Goal: Task Accomplishment & Management: Manage account settings

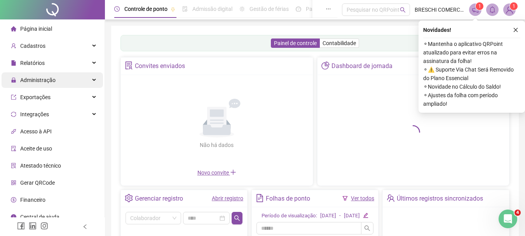
click at [59, 80] on div "Administração" at bounding box center [52, 80] width 101 height 16
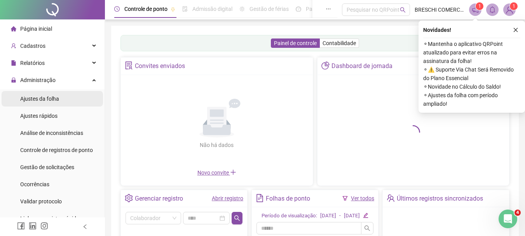
click at [63, 99] on li "Ajustes da folha" at bounding box center [52, 99] width 101 height 16
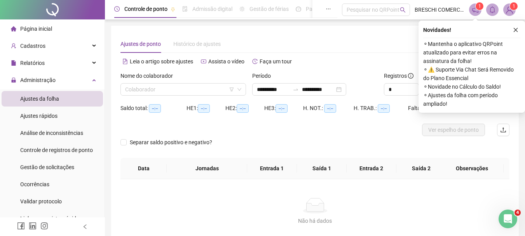
type input "**********"
click at [383, 26] on button "button" at bounding box center [515, 29] width 9 height 9
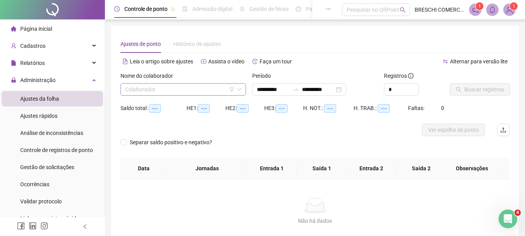
click at [157, 94] on input "search" at bounding box center [179, 89] width 109 height 12
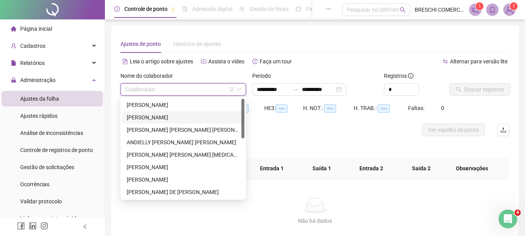
click at [173, 115] on div "[PERSON_NAME]" at bounding box center [183, 117] width 113 height 9
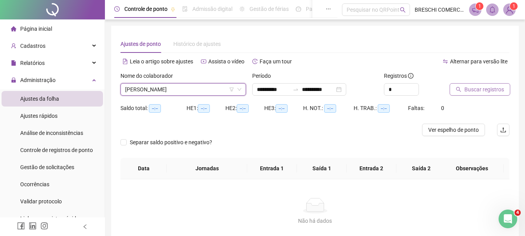
click at [383, 89] on span "Buscar registros" at bounding box center [484, 89] width 40 height 9
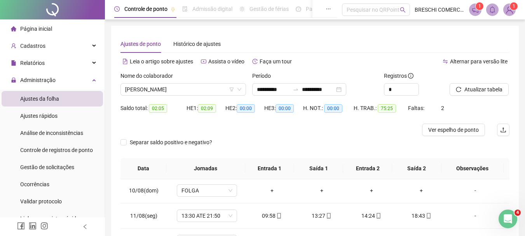
scroll to position [224, 0]
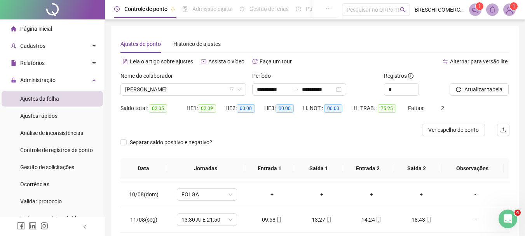
click at [70, 27] on li "Página inicial" at bounding box center [52, 29] width 101 height 16
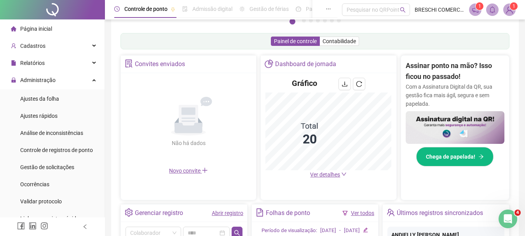
scroll to position [231, 0]
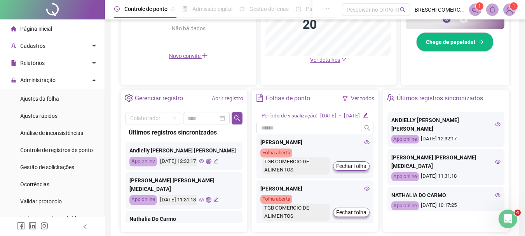
click at [368, 118] on icon "edit" at bounding box center [365, 115] width 5 height 5
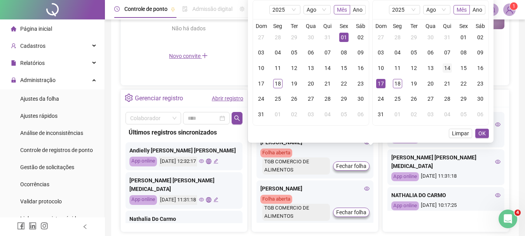
click at [383, 66] on div "14" at bounding box center [446, 67] width 9 height 9
drag, startPoint x: 484, startPoint y: 130, endPoint x: 479, endPoint y: 132, distance: 5.7
click at [383, 132] on span "OK" at bounding box center [481, 133] width 7 height 9
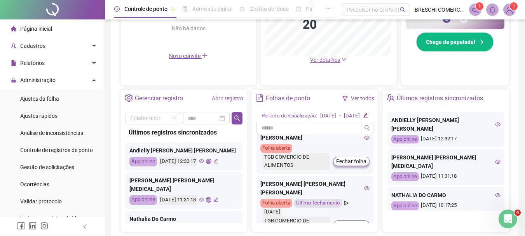
scroll to position [39, 0]
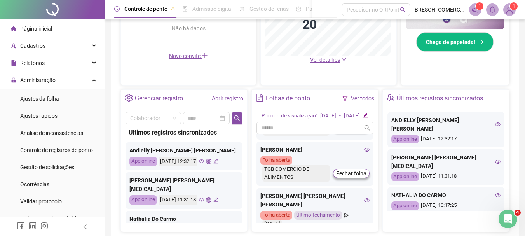
click at [364, 152] on icon "eye" at bounding box center [366, 149] width 5 height 5
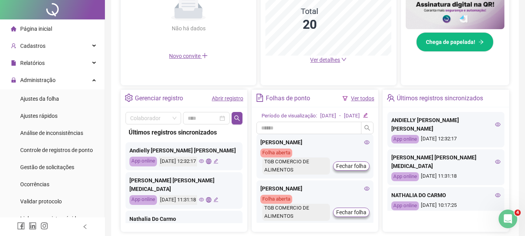
scroll to position [0, 0]
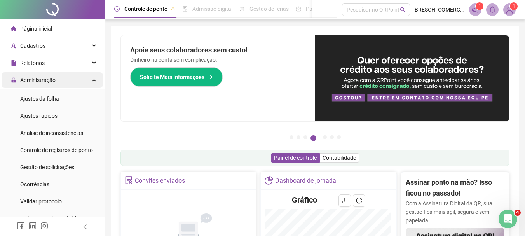
click at [79, 83] on div "Administração" at bounding box center [52, 80] width 101 height 16
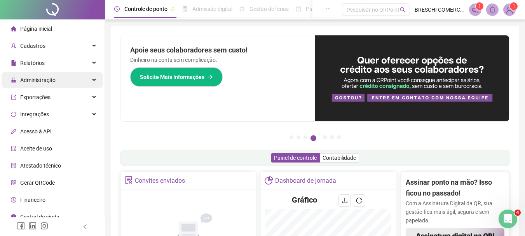
click at [69, 77] on div "Administração" at bounding box center [52, 80] width 101 height 16
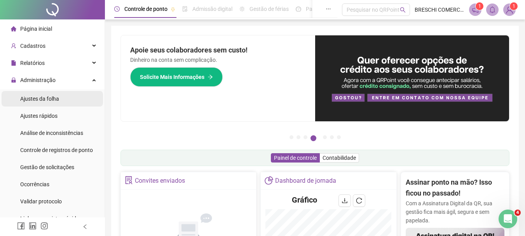
click at [63, 93] on li "Ajustes da folha" at bounding box center [52, 99] width 101 height 16
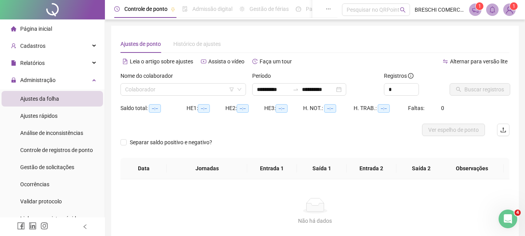
type input "**********"
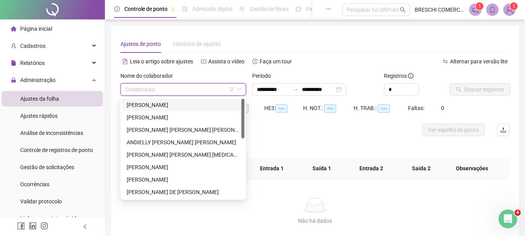
click at [233, 92] on input "search" at bounding box center [179, 89] width 109 height 12
click at [200, 144] on div "ANDIELLY [PERSON_NAME] [PERSON_NAME]" at bounding box center [183, 142] width 113 height 9
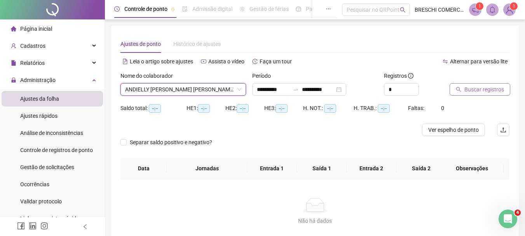
click at [383, 93] on span "Buscar registros" at bounding box center [484, 89] width 40 height 9
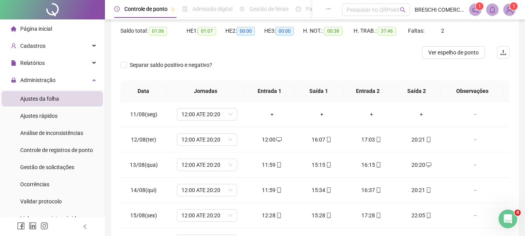
scroll to position [78, 0]
click at [270, 113] on div "+" at bounding box center [271, 114] width 37 height 9
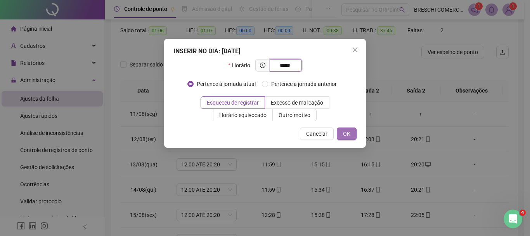
type input "*****"
click at [350, 135] on span "OK" at bounding box center [346, 133] width 7 height 9
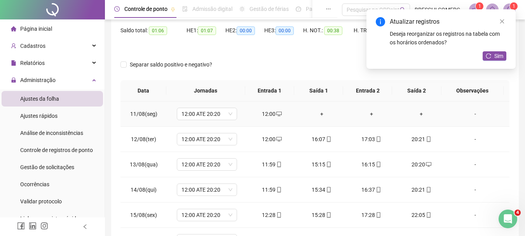
click at [315, 113] on div "+" at bounding box center [321, 114] width 37 height 9
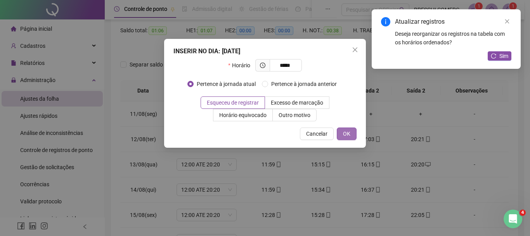
type input "*****"
click at [348, 135] on span "OK" at bounding box center [346, 133] width 7 height 9
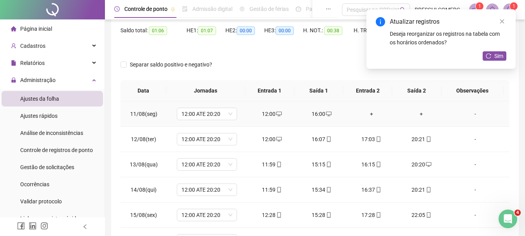
click at [365, 119] on td "+" at bounding box center [371, 113] width 50 height 25
click at [365, 117] on div "+" at bounding box center [371, 114] width 37 height 9
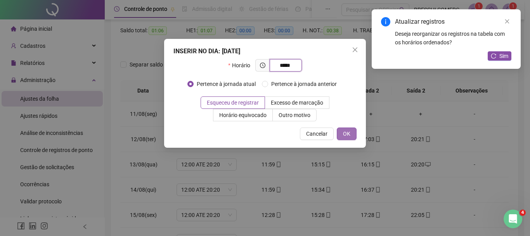
type input "*****"
click at [353, 136] on button "OK" at bounding box center [347, 133] width 20 height 12
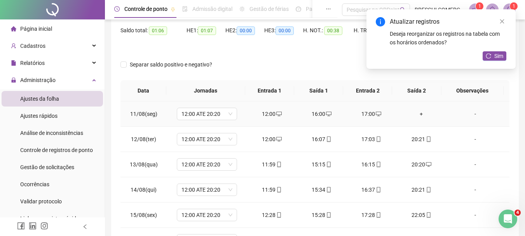
click at [383, 111] on div "+" at bounding box center [420, 114] width 37 height 9
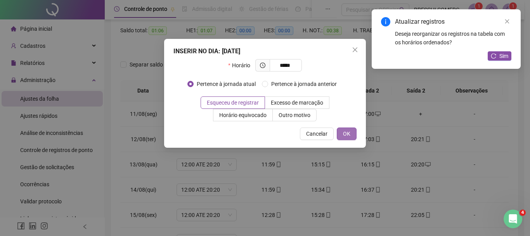
type input "*****"
click at [351, 132] on button "OK" at bounding box center [347, 133] width 20 height 12
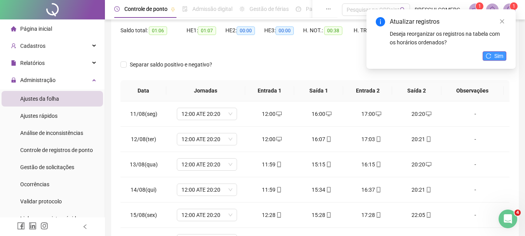
click at [383, 55] on icon "reload" at bounding box center [487, 55] width 5 height 5
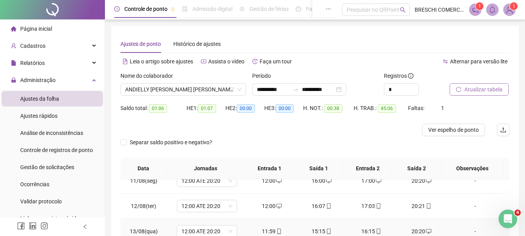
scroll to position [152, 0]
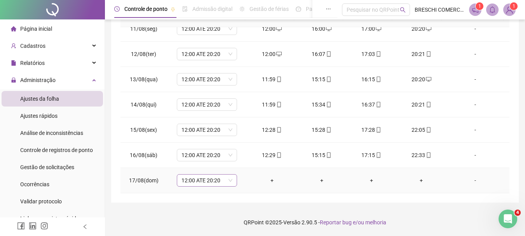
click at [187, 180] on span "12:00 ATE 20:20" at bounding box center [206, 180] width 51 height 12
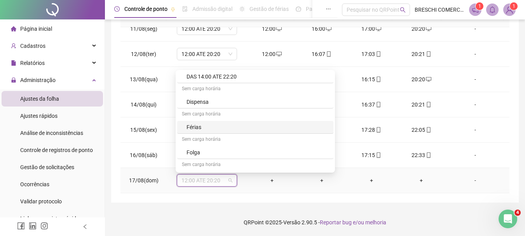
scroll to position [2602, 0]
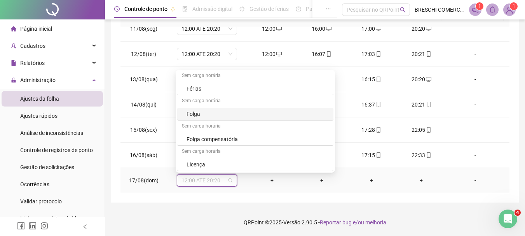
click at [230, 117] on div "Folga" at bounding box center [257, 114] width 142 height 9
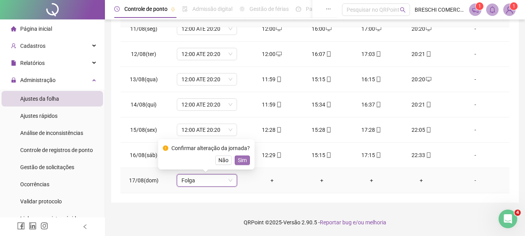
click at [238, 159] on span "Sim" at bounding box center [242, 160] width 9 height 9
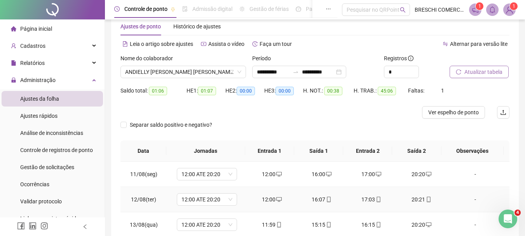
scroll to position [0, 0]
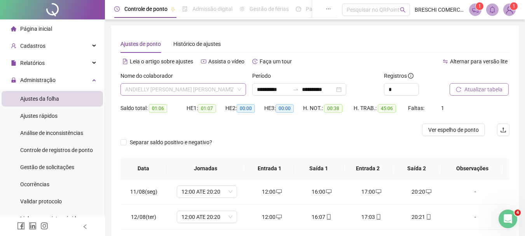
click at [209, 92] on span "ANDIELLY [PERSON_NAME] [PERSON_NAME]" at bounding box center [183, 89] width 116 height 12
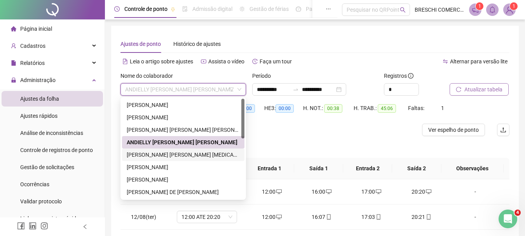
click at [216, 153] on div "[PERSON_NAME] [PERSON_NAME] [MEDICAL_DATA]" at bounding box center [183, 154] width 113 height 9
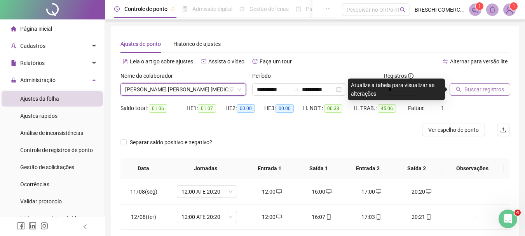
click at [383, 102] on div "Saldo total: 01:06 HE 1: 01:07 HE 2: 00:00 HE 3: 00:00 H. NOT.: 00:38 H. TRAB.:…" at bounding box center [314, 113] width 389 height 22
click at [383, 92] on span "Buscar registros" at bounding box center [484, 89] width 40 height 9
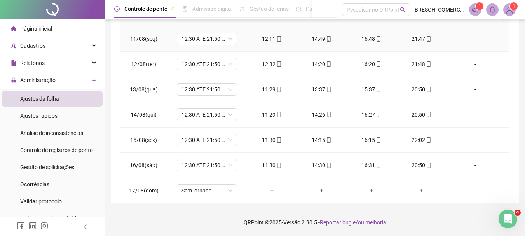
scroll to position [263, 0]
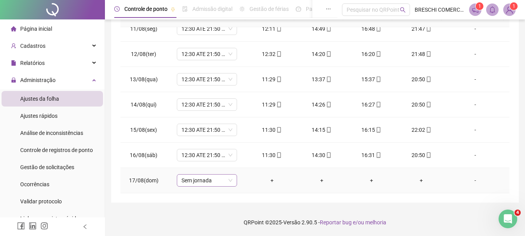
click at [205, 177] on span "Sem jornada" at bounding box center [206, 180] width 51 height 12
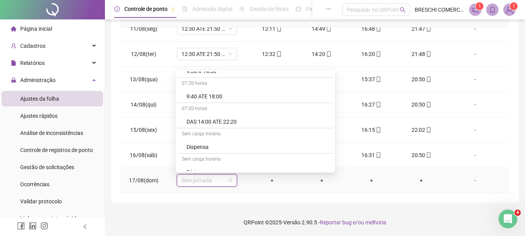
scroll to position [2602, 0]
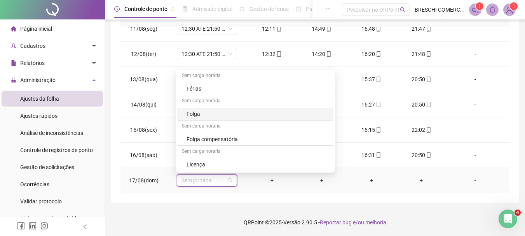
click at [217, 119] on div "Folga" at bounding box center [255, 114] width 156 height 13
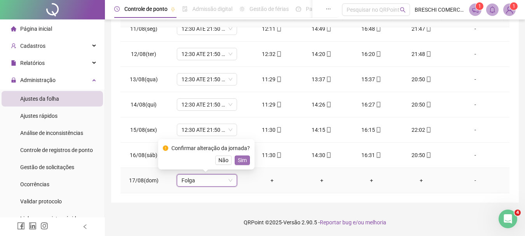
click at [242, 163] on span "Sim" at bounding box center [242, 160] width 9 height 9
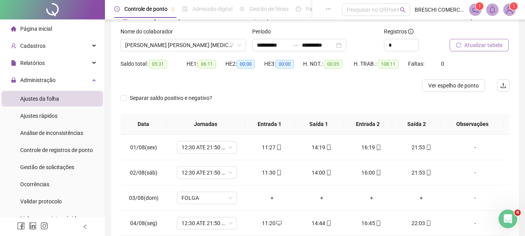
scroll to position [35, 0]
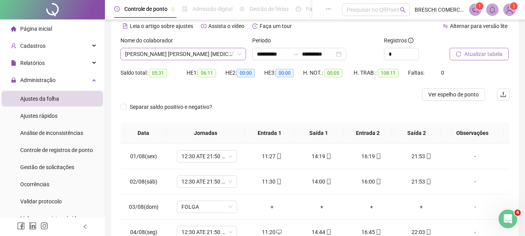
click at [213, 56] on span "[PERSON_NAME] [PERSON_NAME] [MEDICAL_DATA]" at bounding box center [183, 54] width 116 height 12
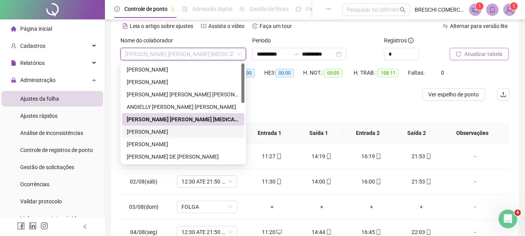
click at [189, 128] on div "[PERSON_NAME]" at bounding box center [183, 131] width 113 height 9
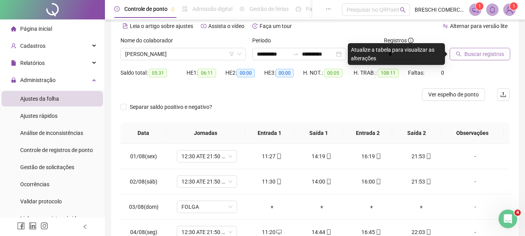
click at [383, 51] on span "Buscar registros" at bounding box center [484, 54] width 40 height 9
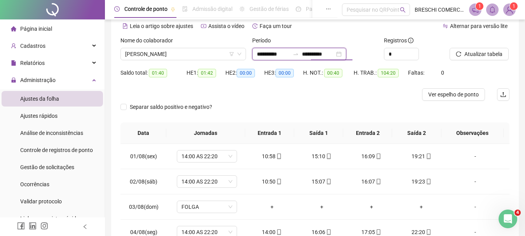
click at [332, 53] on input "**********" at bounding box center [318, 54] width 33 height 9
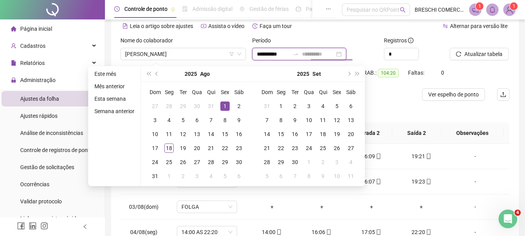
type input "**********"
click at [224, 106] on div "1" at bounding box center [224, 105] width 9 height 9
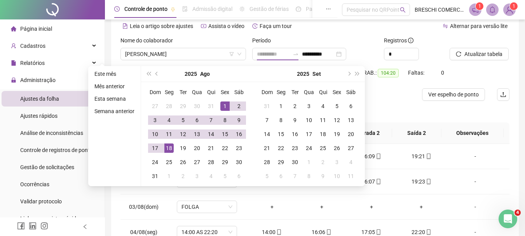
click at [170, 148] on div "18" at bounding box center [168, 147] width 9 height 9
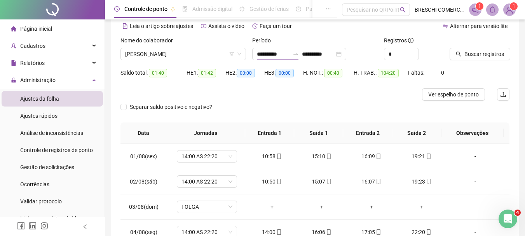
type input "**********"
click at [383, 50] on span "Buscar registros" at bounding box center [484, 54] width 40 height 9
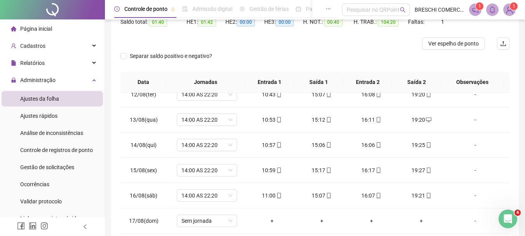
scroll to position [152, 0]
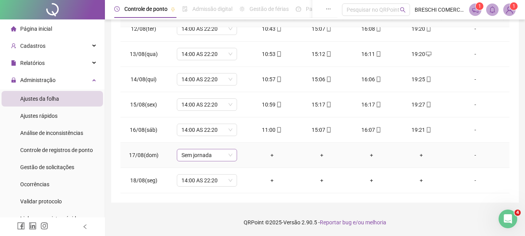
click at [224, 160] on span "Sem jornada" at bounding box center [206, 155] width 51 height 12
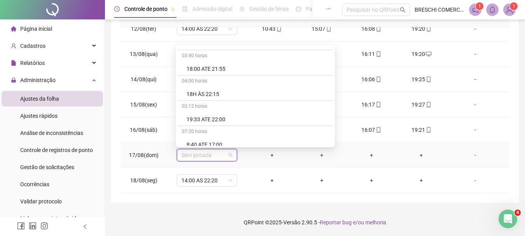
scroll to position [2602, 0]
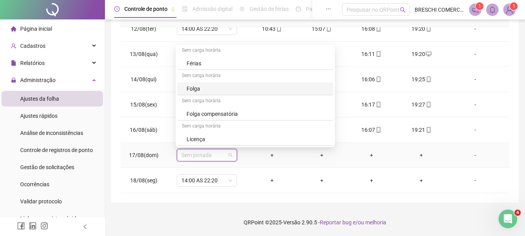
click at [203, 90] on div "Folga" at bounding box center [257, 88] width 142 height 9
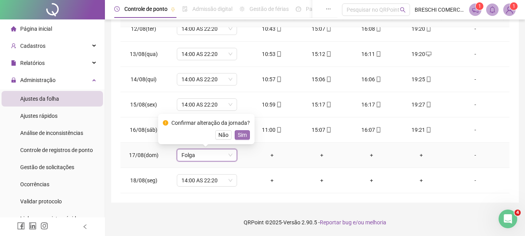
click at [238, 132] on span "Sim" at bounding box center [242, 134] width 9 height 9
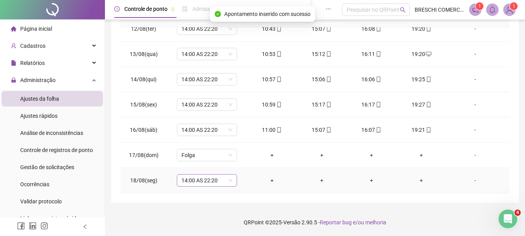
click at [212, 182] on span "14:00 AS 22:20" at bounding box center [206, 180] width 51 height 12
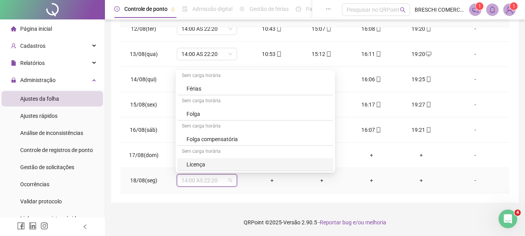
click at [207, 166] on div "Licença" at bounding box center [257, 164] width 142 height 9
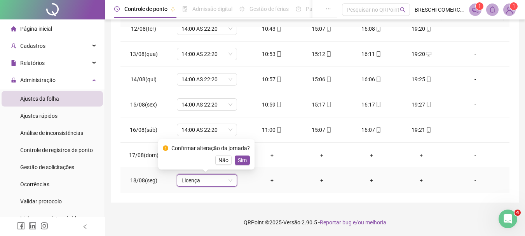
click at [238, 163] on span "Sim" at bounding box center [242, 160] width 9 height 9
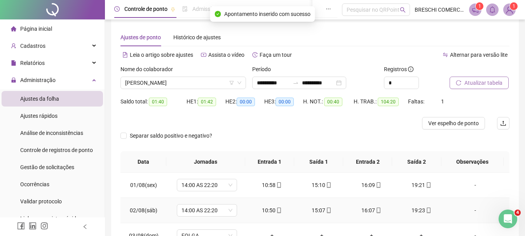
scroll to position [0, 0]
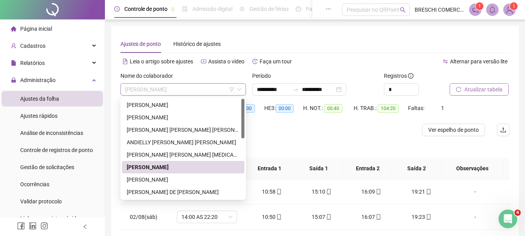
click at [181, 90] on span "[PERSON_NAME]" at bounding box center [183, 89] width 116 height 12
click at [184, 179] on div "[PERSON_NAME]" at bounding box center [183, 179] width 113 height 9
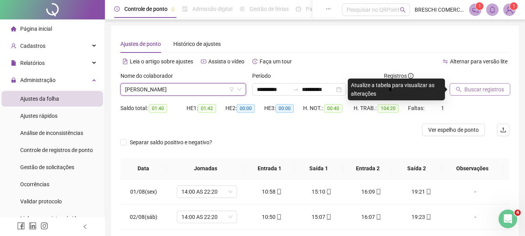
click at [383, 91] on span "Buscar registros" at bounding box center [484, 89] width 40 height 9
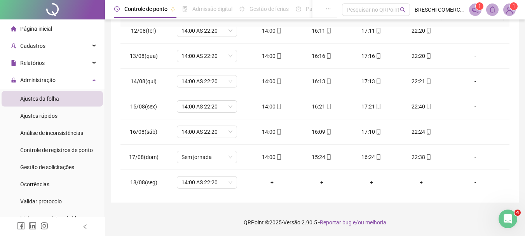
scroll to position [289, 0]
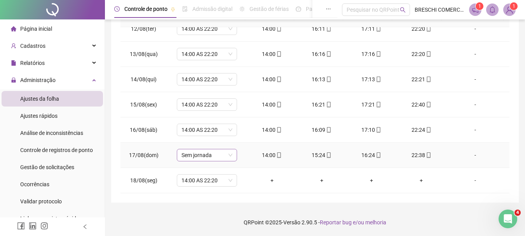
click at [202, 153] on span "Sem jornada" at bounding box center [206, 155] width 51 height 12
click at [204, 106] on span "14:00 AS 22:20" at bounding box center [206, 105] width 51 height 12
type input "*****"
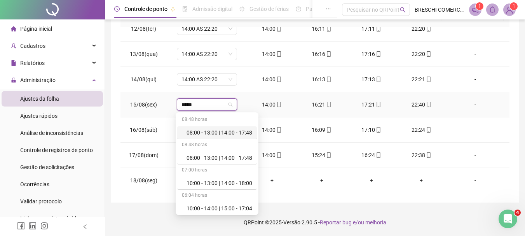
type input "*****"
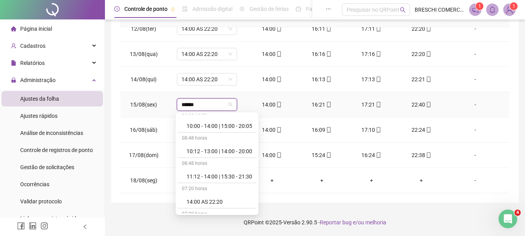
scroll to position [153, 0]
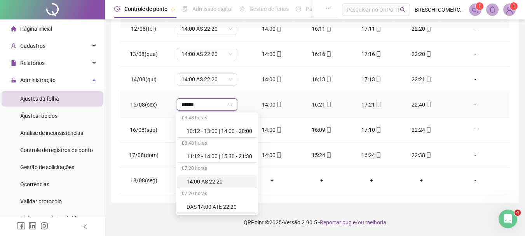
click at [218, 183] on div "14:00 AS 22:20" at bounding box center [219, 181] width 66 height 9
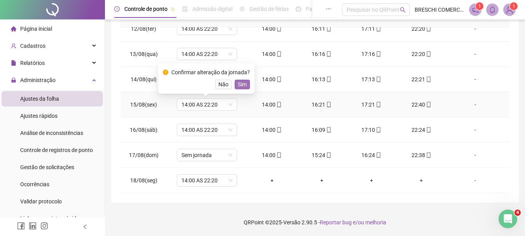
click at [240, 81] on span "Sim" at bounding box center [242, 84] width 9 height 9
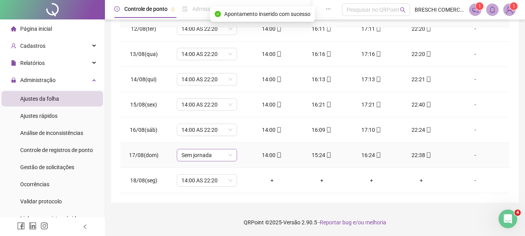
click at [214, 158] on span "Sem jornada" at bounding box center [206, 155] width 51 height 12
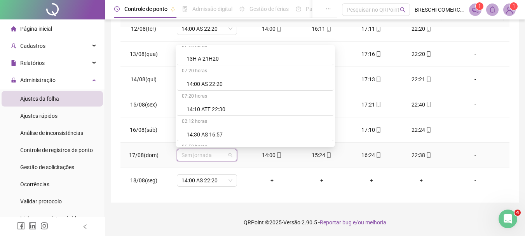
scroll to position [1786, 0]
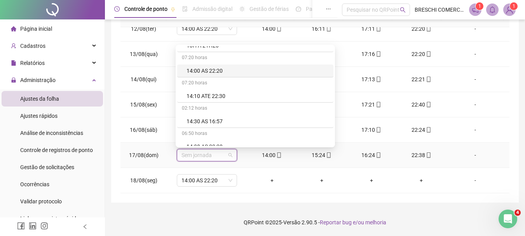
click at [214, 66] on div "14:00 AS 22:20" at bounding box center [255, 70] width 156 height 13
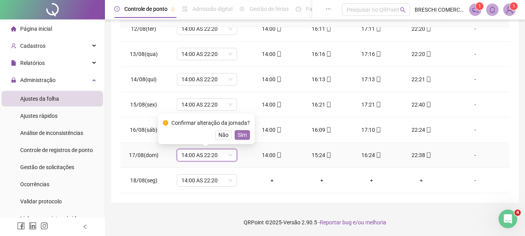
click at [235, 135] on button "Sim" at bounding box center [242, 134] width 15 height 9
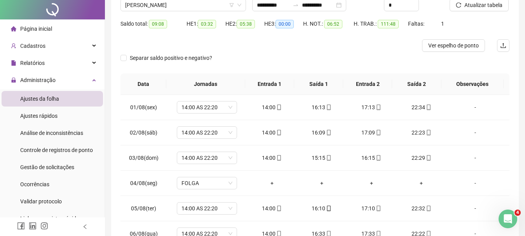
scroll to position [0, 0]
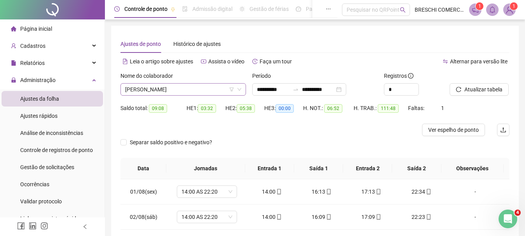
click at [164, 90] on span "[PERSON_NAME]" at bounding box center [183, 89] width 116 height 12
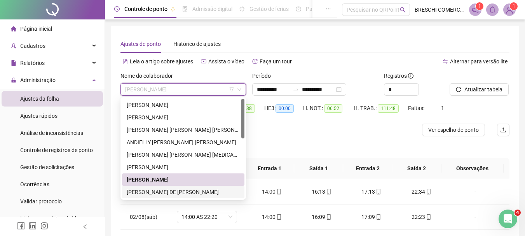
click at [201, 194] on div "[PERSON_NAME] DE [PERSON_NAME]" at bounding box center [183, 192] width 113 height 9
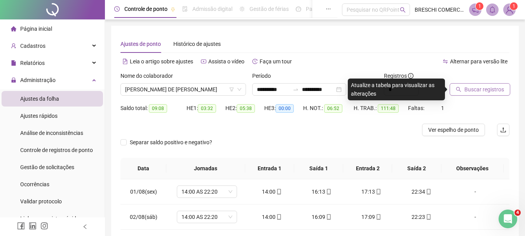
click at [383, 84] on button "Buscar registros" at bounding box center [479, 89] width 61 height 12
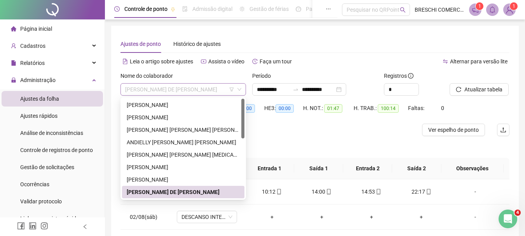
click at [197, 92] on span "[PERSON_NAME] DE [PERSON_NAME]" at bounding box center [183, 89] width 116 height 12
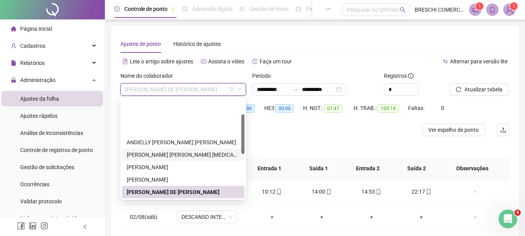
scroll to position [78, 0]
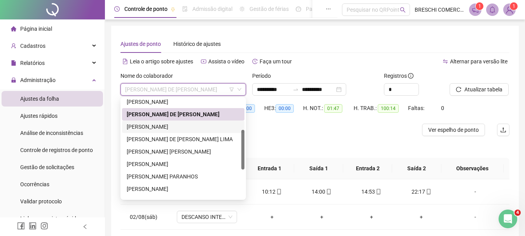
click at [189, 130] on div "[PERSON_NAME]" at bounding box center [183, 126] width 113 height 9
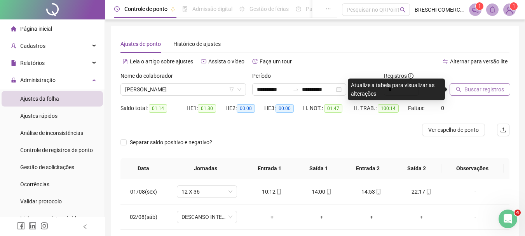
click at [383, 90] on icon "search" at bounding box center [458, 89] width 5 height 5
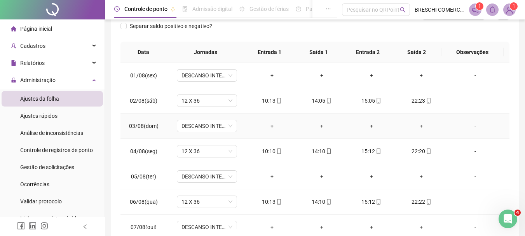
scroll to position [0, 0]
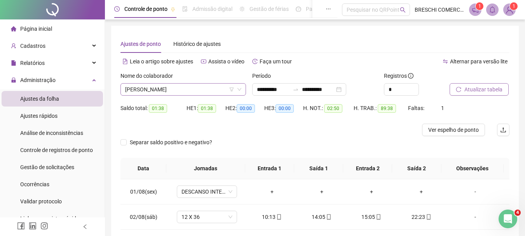
click at [203, 85] on span "[PERSON_NAME]" at bounding box center [183, 89] width 116 height 12
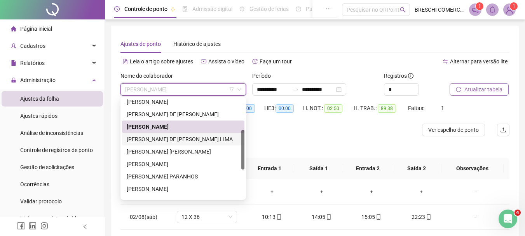
drag, startPoint x: 190, startPoint y: 136, endPoint x: 273, endPoint y: 125, distance: 83.8
click at [190, 136] on div "[PERSON_NAME] DE [PERSON_NAME] LIMA" at bounding box center [183, 139] width 113 height 9
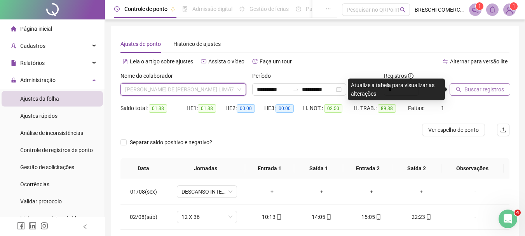
click at [181, 91] on span "[PERSON_NAME] DE [PERSON_NAME] LIMA" at bounding box center [183, 89] width 116 height 12
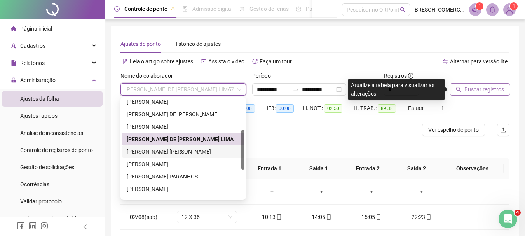
click at [163, 154] on div "[PERSON_NAME] [PERSON_NAME]" at bounding box center [183, 151] width 113 height 9
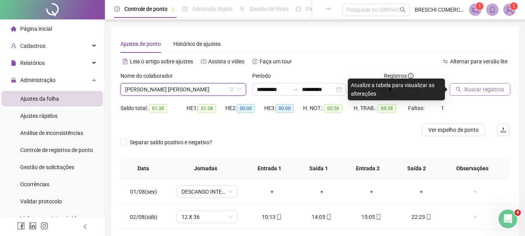
click at [383, 93] on span "Buscar registros" at bounding box center [484, 89] width 40 height 9
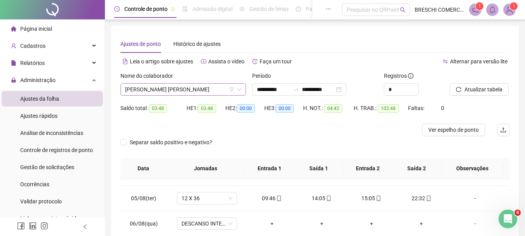
click at [185, 89] on span "[PERSON_NAME] [PERSON_NAME]" at bounding box center [183, 89] width 116 height 12
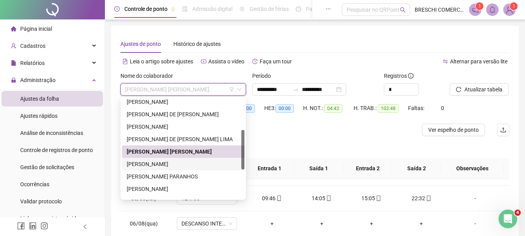
click at [193, 168] on div "[PERSON_NAME]" at bounding box center [183, 164] width 113 height 9
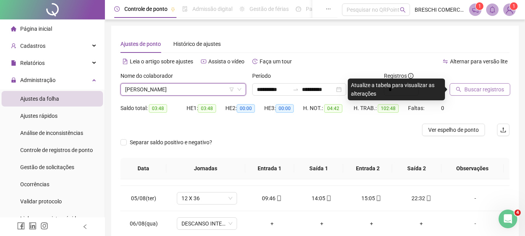
click at [383, 90] on span "Buscar registros" at bounding box center [484, 89] width 40 height 9
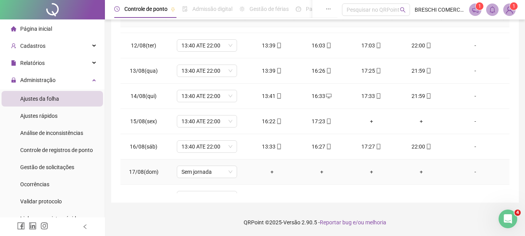
scroll to position [289, 0]
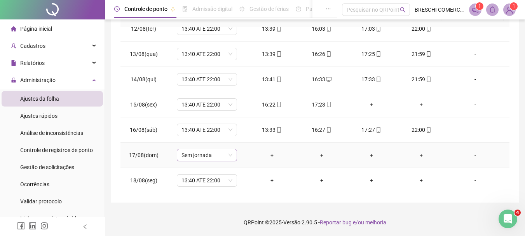
click at [209, 160] on span "Sem jornada" at bounding box center [206, 155] width 51 height 12
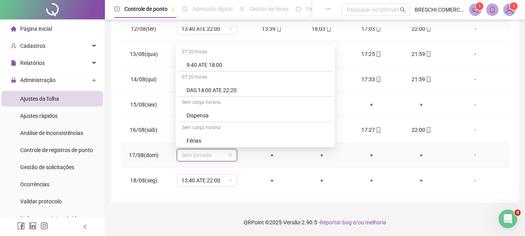
scroll to position [2602, 0]
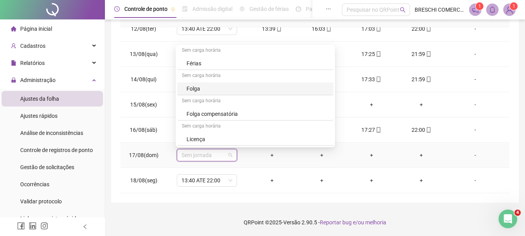
click at [215, 90] on div "Folga" at bounding box center [257, 88] width 142 height 9
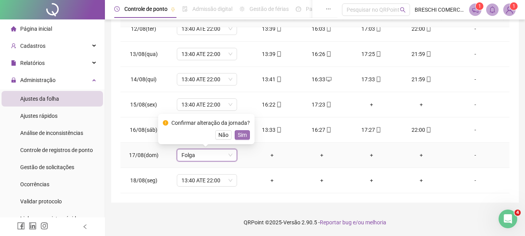
click at [238, 136] on span "Sim" at bounding box center [242, 134] width 9 height 9
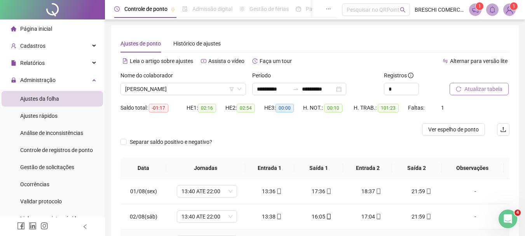
scroll to position [0, 0]
click at [195, 89] on span "[PERSON_NAME]" at bounding box center [183, 89] width 116 height 12
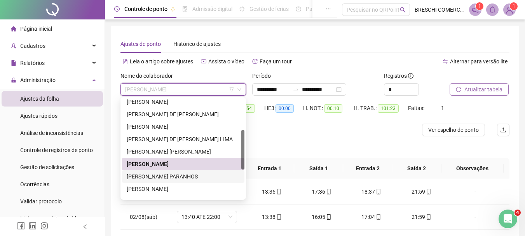
click at [176, 172] on div "[PERSON_NAME] PARANHOS" at bounding box center [183, 176] width 113 height 9
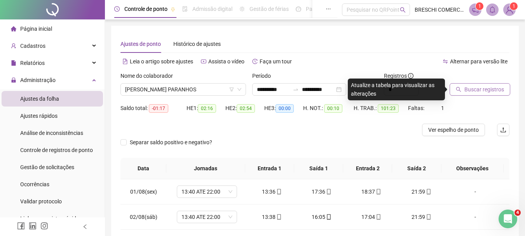
click at [383, 91] on span "Buscar registros" at bounding box center [484, 89] width 40 height 9
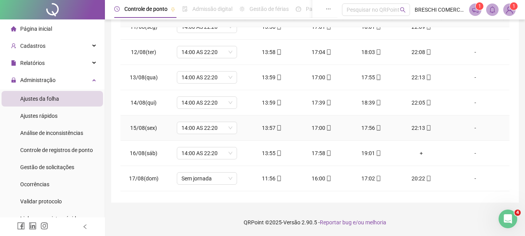
scroll to position [289, 0]
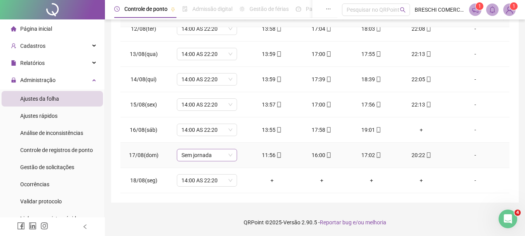
click at [181, 158] on span "Sem jornada" at bounding box center [206, 155] width 51 height 12
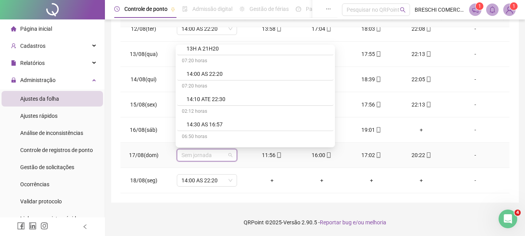
scroll to position [1786, 0]
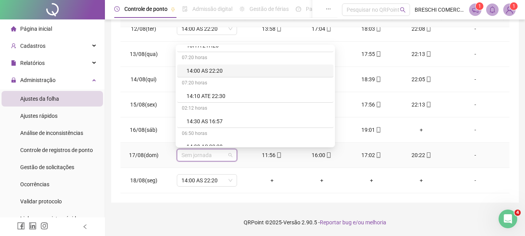
click at [234, 73] on div "14:00 AS 22:20" at bounding box center [257, 70] width 142 height 9
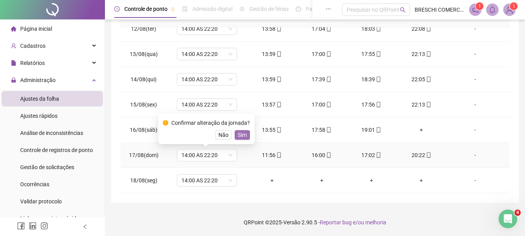
click at [242, 132] on span "Sim" at bounding box center [242, 134] width 9 height 9
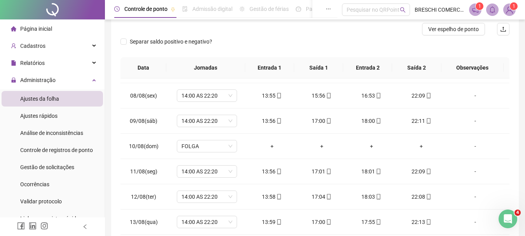
scroll to position [0, 0]
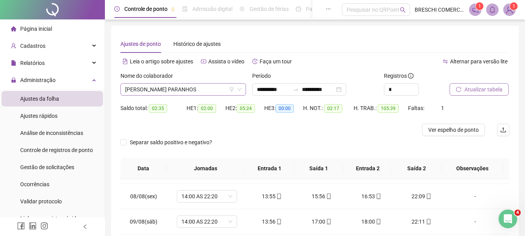
click at [141, 92] on span "[PERSON_NAME] PARANHOS" at bounding box center [183, 89] width 116 height 12
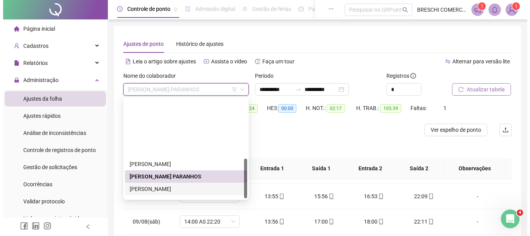
scroll to position [149, 0]
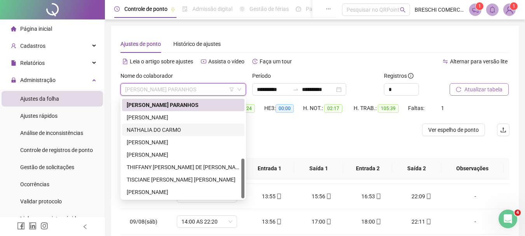
drag, startPoint x: 176, startPoint y: 130, endPoint x: 313, endPoint y: 124, distance: 137.2
click at [176, 130] on div "NATHALIA DO CARMO" at bounding box center [183, 129] width 113 height 9
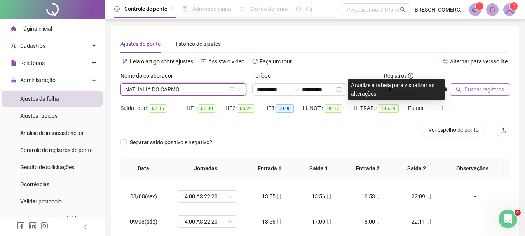
click at [383, 93] on span "Buscar registros" at bounding box center [484, 89] width 40 height 9
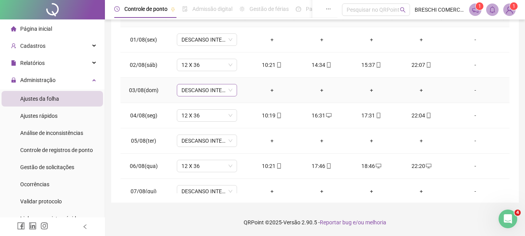
scroll to position [0, 0]
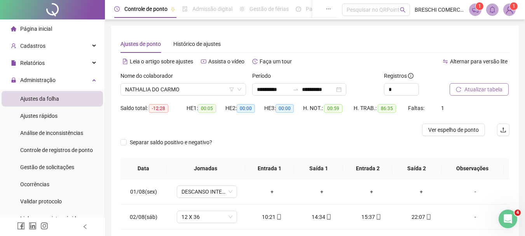
click at [179, 93] on span "NATHALIA DO CARMO" at bounding box center [183, 89] width 116 height 12
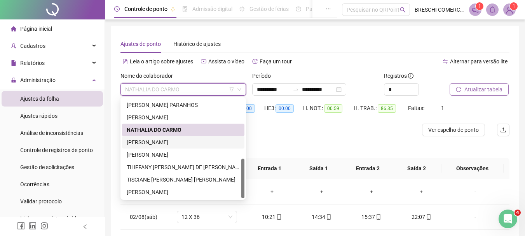
click at [189, 137] on div "[PERSON_NAME]" at bounding box center [183, 142] width 122 height 12
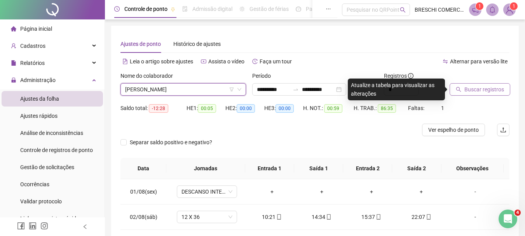
click at [383, 90] on button "Buscar registros" at bounding box center [479, 89] width 61 height 12
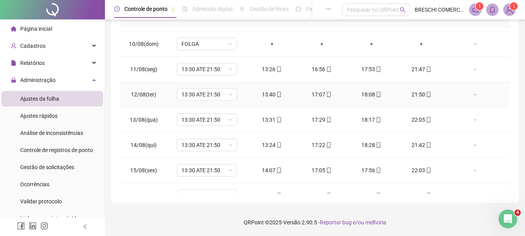
scroll to position [289, 0]
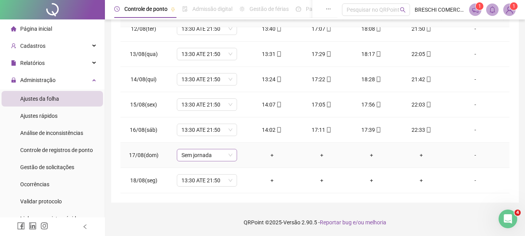
click at [192, 156] on span "Sem jornada" at bounding box center [206, 155] width 51 height 12
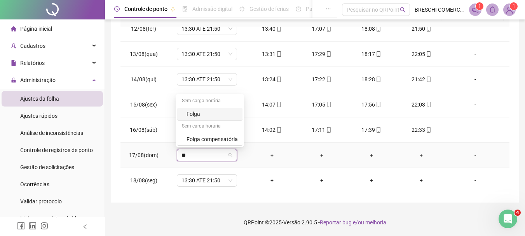
type input "***"
click at [185, 114] on div "Folga" at bounding box center [209, 114] width 65 height 13
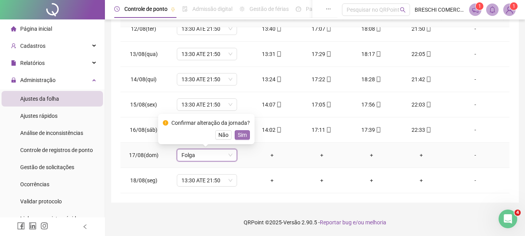
click at [239, 134] on span "Sim" at bounding box center [242, 134] width 9 height 9
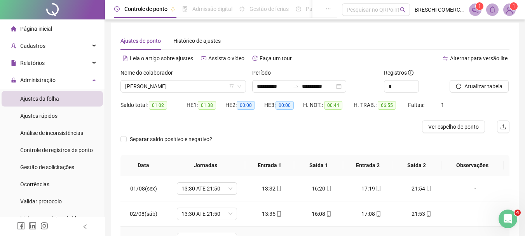
scroll to position [0, 0]
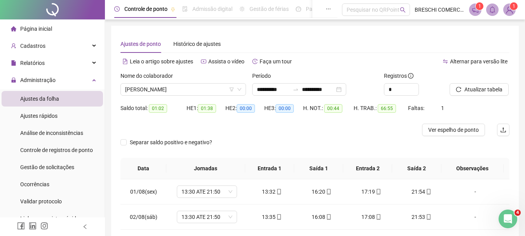
click at [181, 82] on div "Nome do colaborador" at bounding box center [182, 77] width 125 height 12
click at [181, 90] on span "[PERSON_NAME]" at bounding box center [183, 89] width 116 height 12
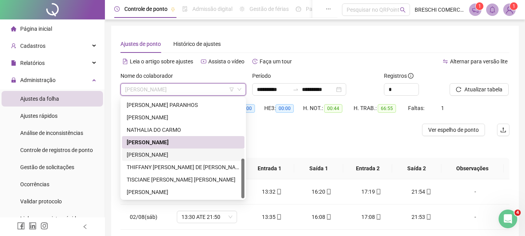
click at [173, 153] on div "[PERSON_NAME]" at bounding box center [183, 154] width 113 height 9
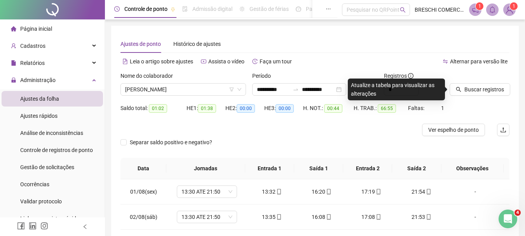
click at [383, 89] on icon "search" at bounding box center [458, 89] width 5 height 5
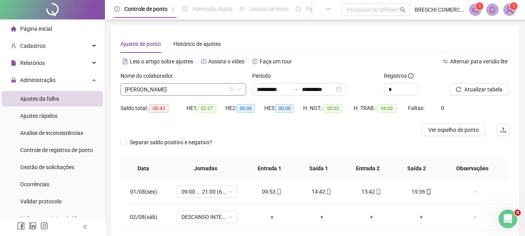
click at [161, 90] on span "[PERSON_NAME]" at bounding box center [183, 89] width 116 height 12
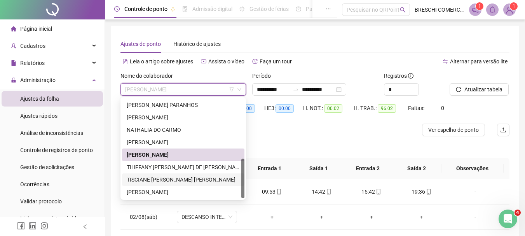
click at [159, 176] on div "TISCIANE [PERSON_NAME] [PERSON_NAME]" at bounding box center [183, 179] width 113 height 9
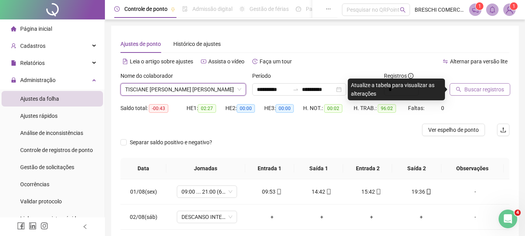
click at [383, 89] on span "Buscar registros" at bounding box center [484, 89] width 40 height 9
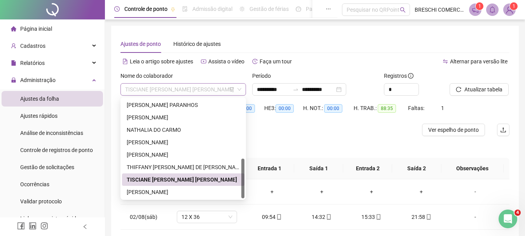
click at [187, 89] on span "TISCIANE [PERSON_NAME] [PERSON_NAME]" at bounding box center [183, 89] width 116 height 12
click at [174, 192] on div "[PERSON_NAME]" at bounding box center [183, 192] width 113 height 9
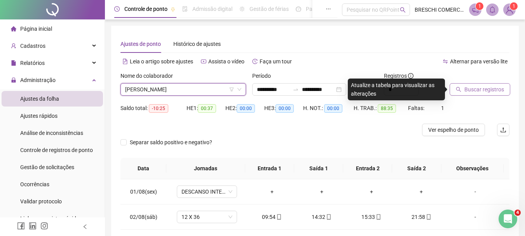
click at [383, 88] on span "Buscar registros" at bounding box center [484, 89] width 40 height 9
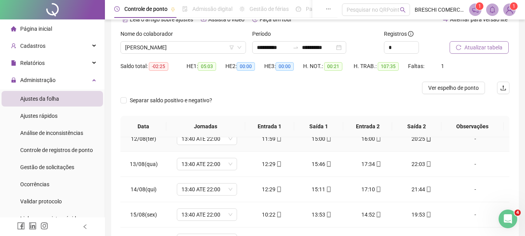
scroll to position [152, 0]
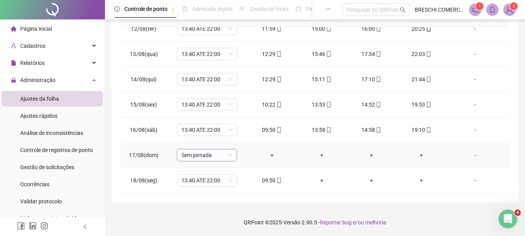
click at [179, 157] on div "Sem jornada" at bounding box center [207, 155] width 60 height 12
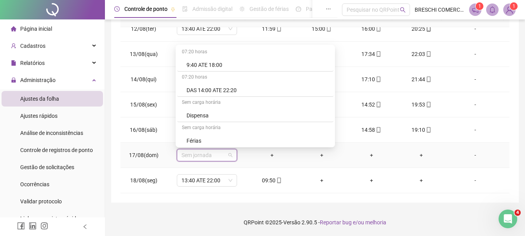
scroll to position [2602, 0]
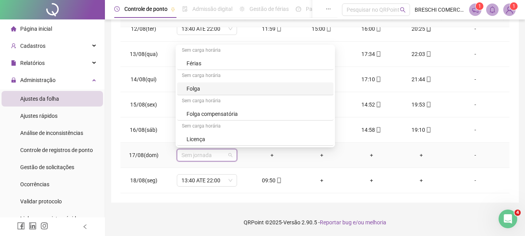
click at [184, 87] on div "Folga" at bounding box center [255, 88] width 156 height 13
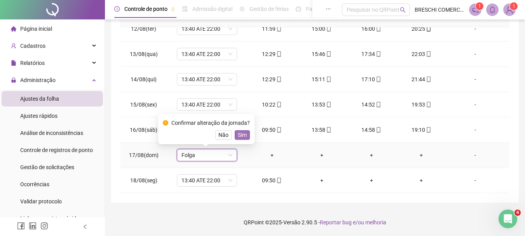
click at [239, 132] on span "Sim" at bounding box center [242, 134] width 9 height 9
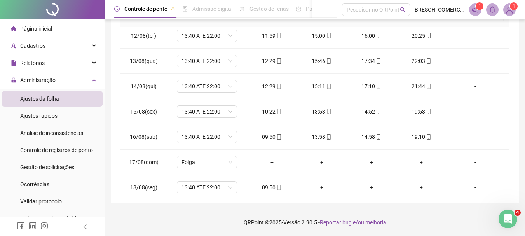
scroll to position [289, 0]
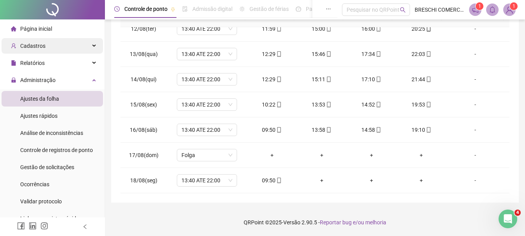
click at [50, 45] on div "Cadastros" at bounding box center [52, 46] width 101 height 16
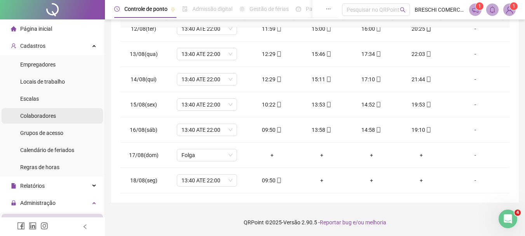
click at [67, 117] on li "Colaboradores" at bounding box center [52, 116] width 101 height 16
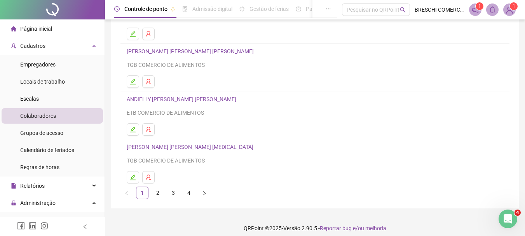
scroll to position [140, 0]
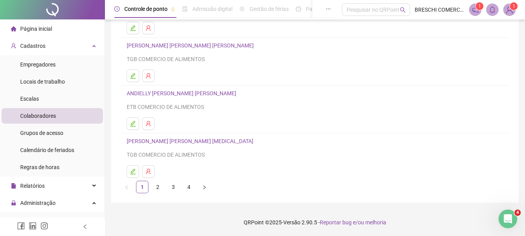
click at [174, 58] on div "TGB COMERCIO DE ALIMENTOS" at bounding box center [315, 59] width 376 height 9
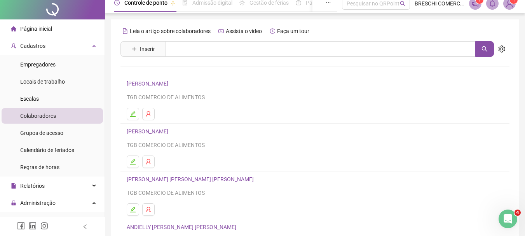
scroll to position [0, 0]
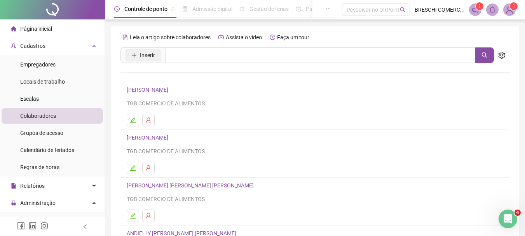
click at [150, 54] on span "Inserir" at bounding box center [147, 55] width 15 height 9
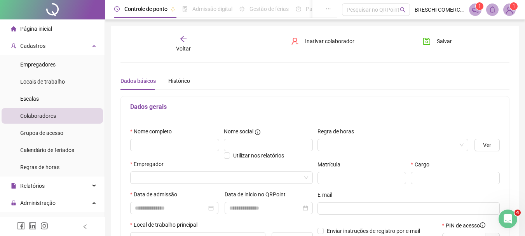
type input "*****"
click at [196, 141] on input "text" at bounding box center [174, 145] width 89 height 12
type input "**********"
click at [383, 141] on input "search" at bounding box center [389, 145] width 135 height 12
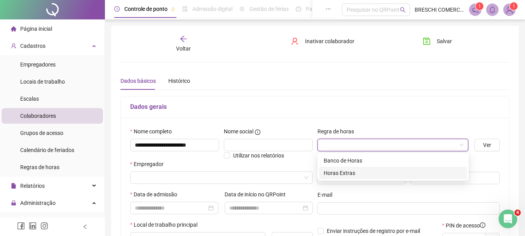
click at [383, 177] on div "Horas Extras" at bounding box center [393, 173] width 139 height 9
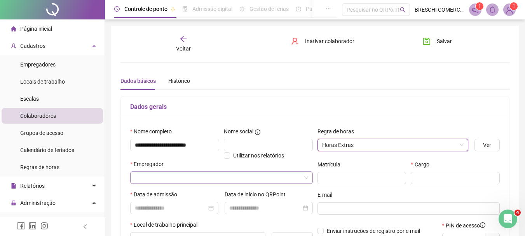
click at [158, 181] on input "search" at bounding box center [218, 178] width 166 height 12
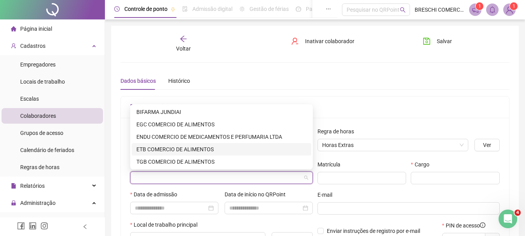
click at [175, 146] on div "ETB COMERCIO DE ALIMENTOS" at bounding box center [221, 149] width 170 height 9
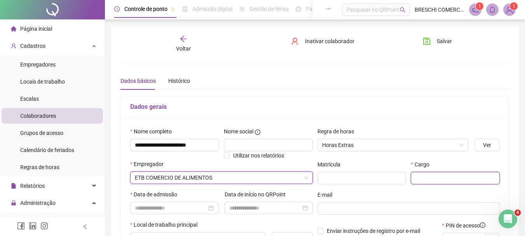
drag, startPoint x: 175, startPoint y: 146, endPoint x: 410, endPoint y: 178, distance: 237.6
click at [383, 178] on input "text" at bounding box center [454, 178] width 89 height 12
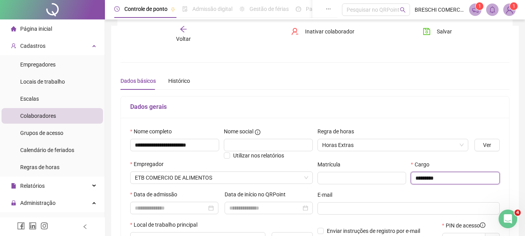
scroll to position [117, 0]
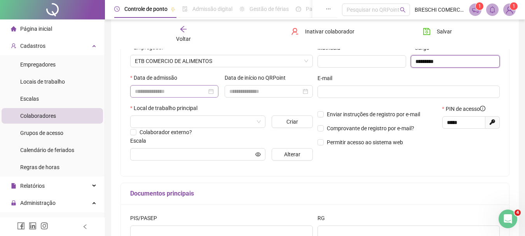
type input "*********"
click at [186, 91] on input at bounding box center [171, 91] width 72 height 9
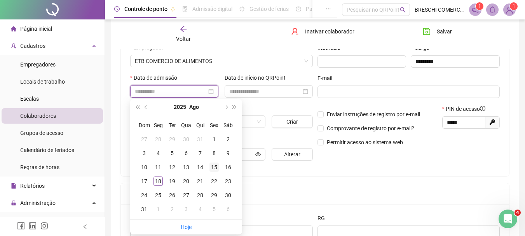
type input "**********"
click at [214, 166] on div "15" at bounding box center [213, 166] width 9 height 9
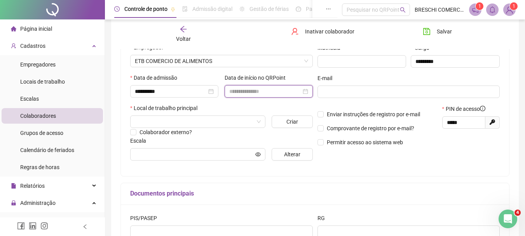
click at [297, 93] on input at bounding box center [265, 91] width 72 height 9
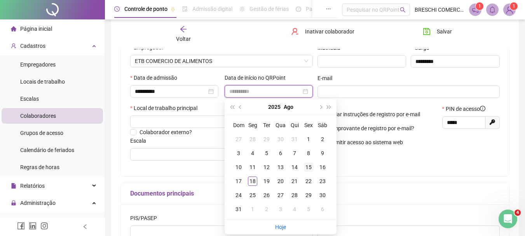
type input "**********"
click at [312, 165] on div "15" at bounding box center [308, 166] width 9 height 9
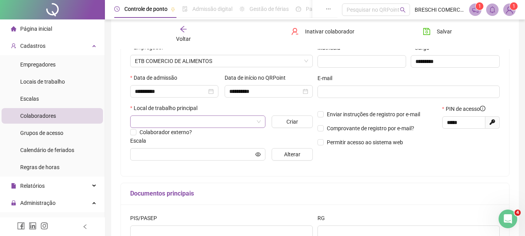
click at [214, 117] on input "search" at bounding box center [194, 122] width 119 height 12
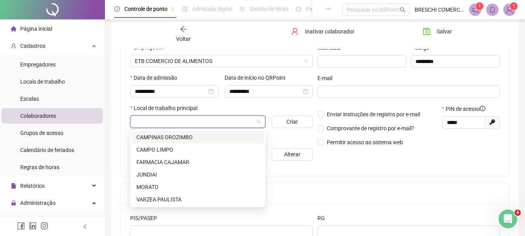
drag, startPoint x: 214, startPoint y: 117, endPoint x: 179, endPoint y: 200, distance: 89.7
click at [179, 200] on div "VARZEA PAULISTA" at bounding box center [197, 199] width 123 height 9
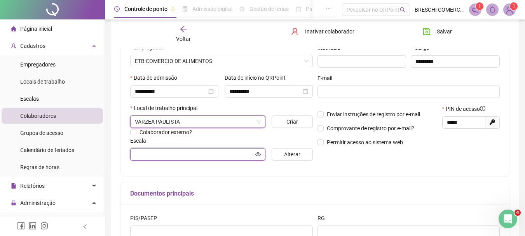
click at [256, 154] on icon "eye" at bounding box center [257, 153] width 5 height 5
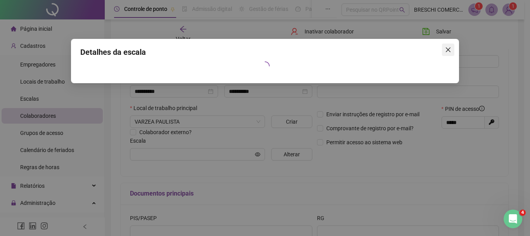
click at [383, 52] on span "Close" at bounding box center [448, 50] width 12 height 6
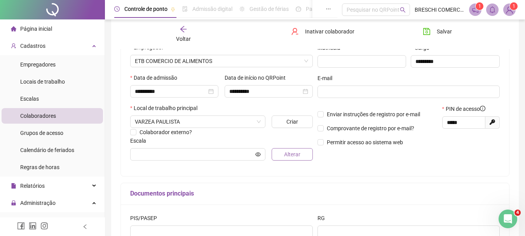
click at [298, 159] on button "Alterar" at bounding box center [291, 154] width 41 height 12
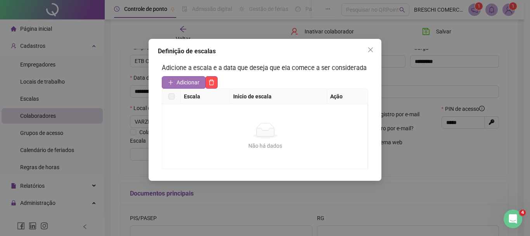
click at [191, 81] on span "Adicionar" at bounding box center [188, 82] width 23 height 9
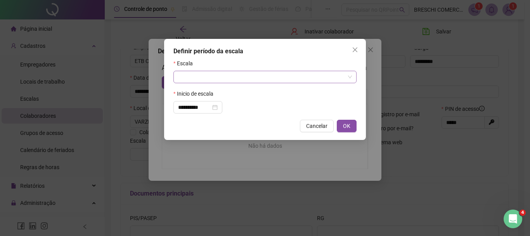
click at [350, 79] on span at bounding box center [265, 77] width 174 height 12
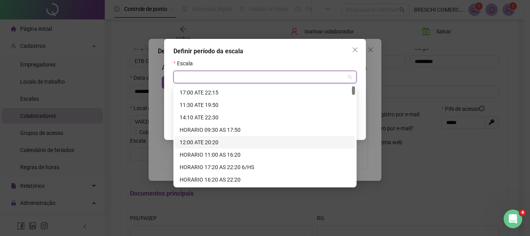
click at [275, 141] on div "12:00 ATE 20:20" at bounding box center [265, 142] width 171 height 9
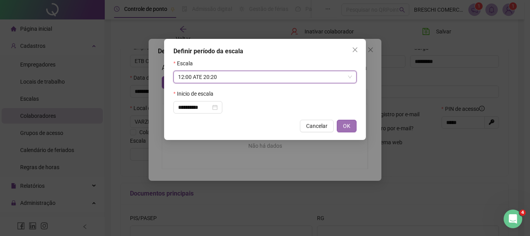
click at [350, 126] on span "OK" at bounding box center [346, 126] width 7 height 9
type input "**********"
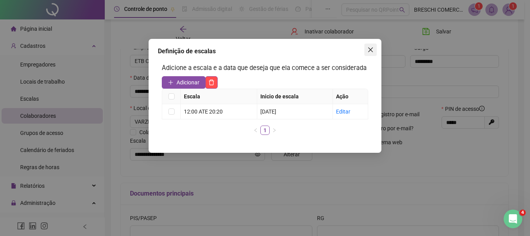
click at [372, 48] on icon "close" at bounding box center [371, 50] width 6 height 6
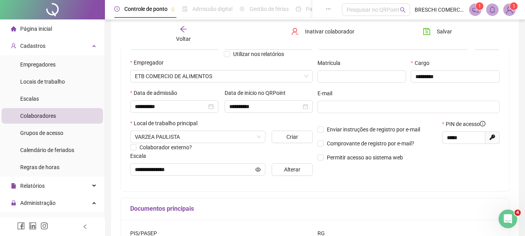
scroll to position [78, 0]
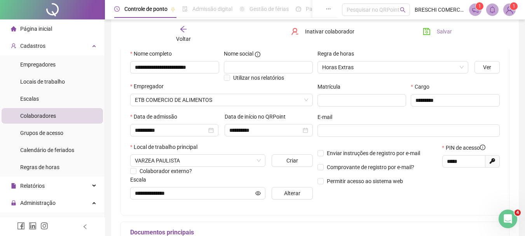
click at [383, 32] on span "Salvar" at bounding box center [444, 31] width 15 height 9
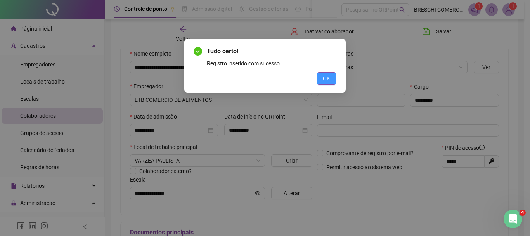
click at [334, 79] on button "OK" at bounding box center [327, 78] width 20 height 12
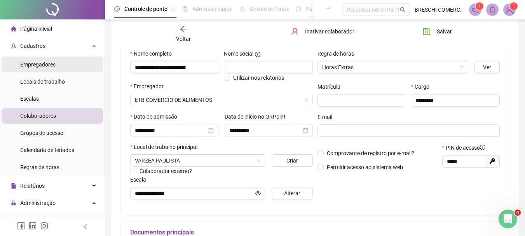
drag, startPoint x: 334, startPoint y: 79, endPoint x: 51, endPoint y: 63, distance: 283.5
click at [51, 63] on span "Empregadores" at bounding box center [37, 64] width 35 height 6
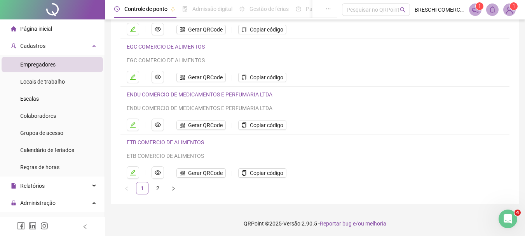
scroll to position [92, 0]
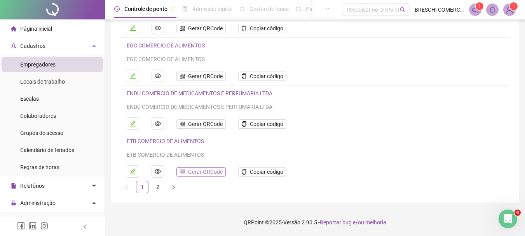
click at [208, 171] on span "Gerar QRCode" at bounding box center [205, 171] width 35 height 9
click at [45, 202] on span "Administração" at bounding box center [37, 203] width 35 height 6
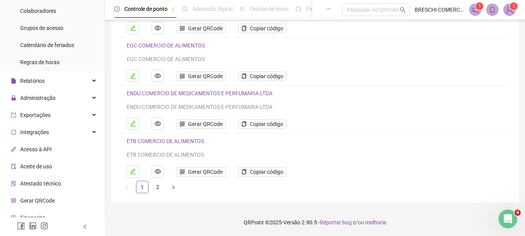
scroll to position [117, 0]
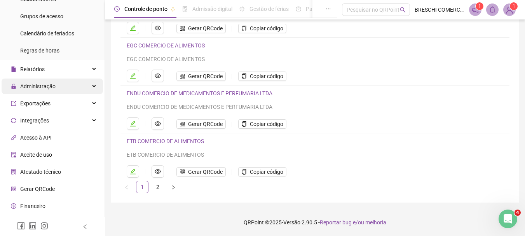
click at [83, 85] on div "Administração" at bounding box center [52, 86] width 101 height 16
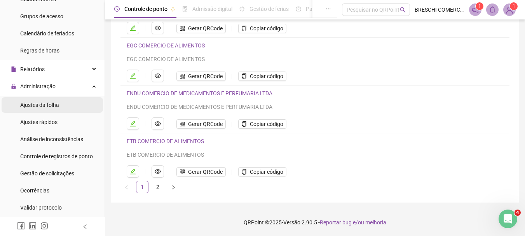
click at [80, 111] on li "Ajustes da folha" at bounding box center [52, 105] width 101 height 16
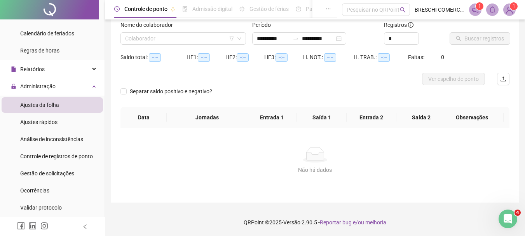
scroll to position [51, 0]
type input "**********"
click at [181, 37] on input "search" at bounding box center [179, 39] width 109 height 12
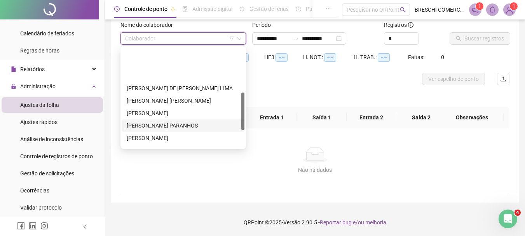
scroll to position [117, 0]
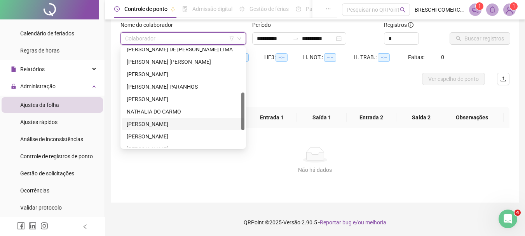
click at [216, 118] on div "[PERSON_NAME]" at bounding box center [183, 124] width 122 height 12
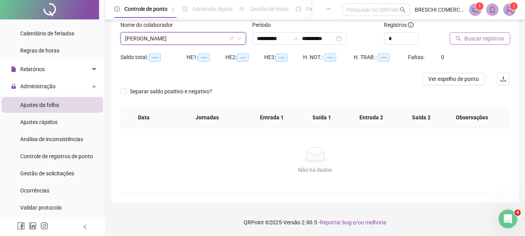
click at [383, 33] on button "Buscar registros" at bounding box center [479, 38] width 61 height 12
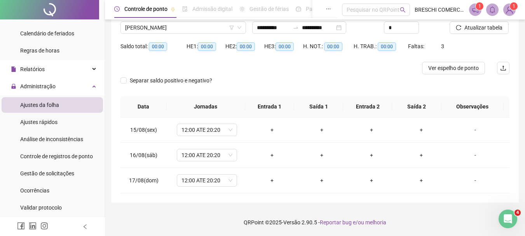
scroll to position [0, 0]
